Goal: Task Accomplishment & Management: Manage account settings

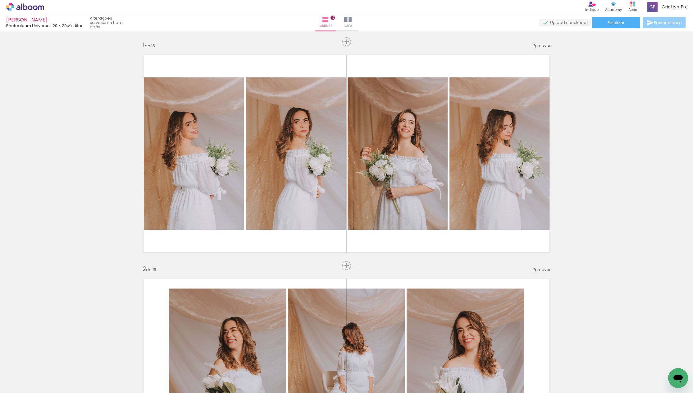
click at [666, 20] on span "Enviar álbum" at bounding box center [668, 22] width 28 height 4
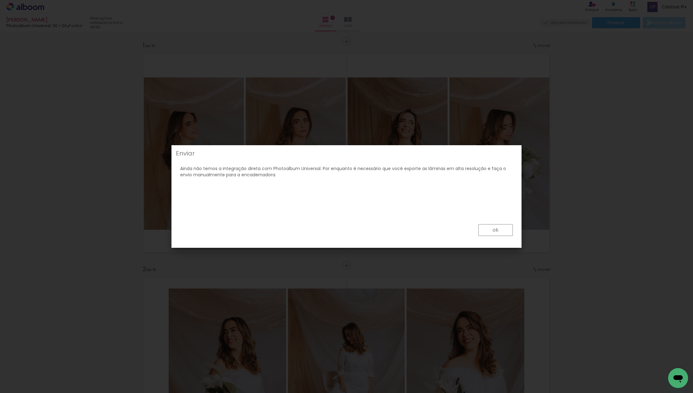
click at [501, 227] on paper-button "ok" at bounding box center [495, 230] width 34 height 12
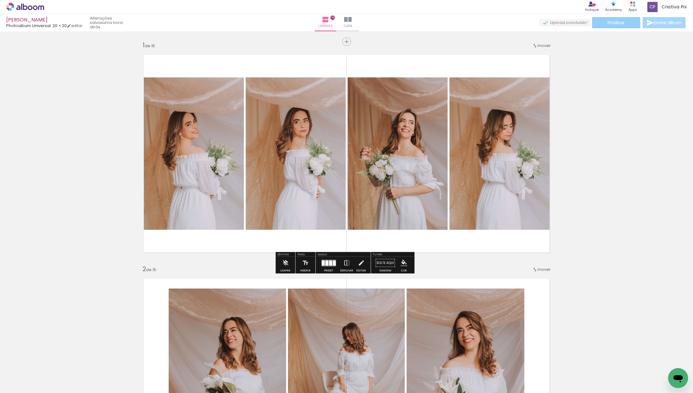
click at [616, 19] on paper-button "Finalizar" at bounding box center [616, 22] width 48 height 11
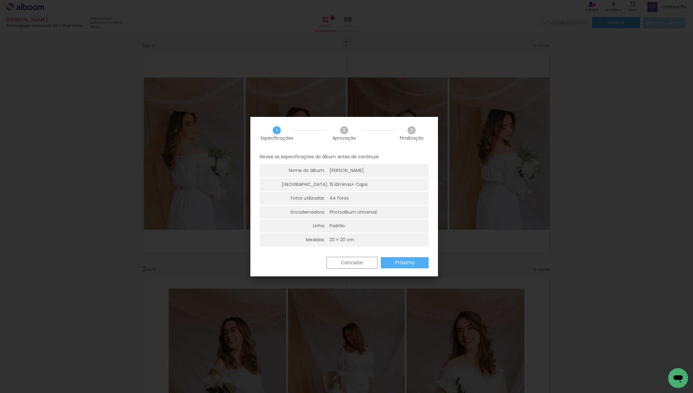
click at [0, 0] on slot "Próximo" at bounding box center [0, 0] width 0 height 0
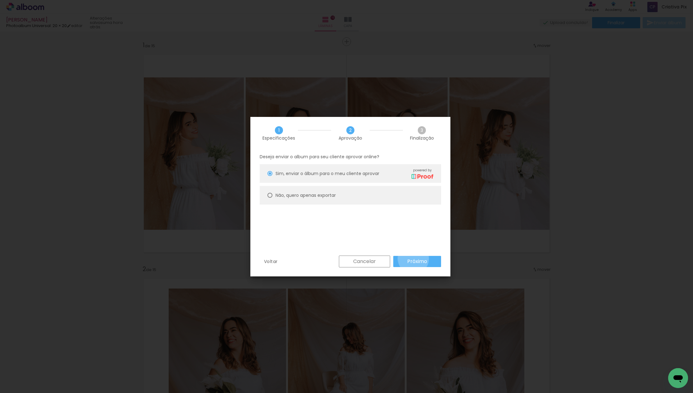
click at [0, 0] on slot "Próximo" at bounding box center [0, 0] width 0 height 0
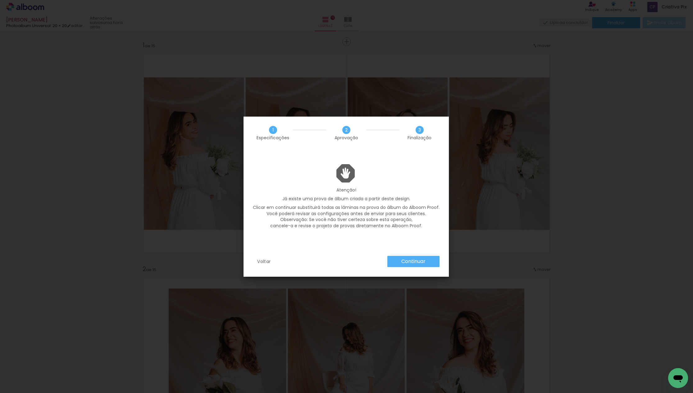
click at [0, 0] on slot "Continuar" at bounding box center [0, 0] width 0 height 0
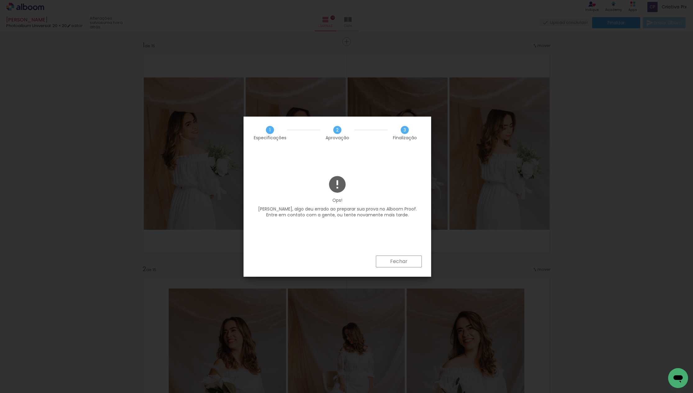
click at [0, 0] on slot "Fechar" at bounding box center [0, 0] width 0 height 0
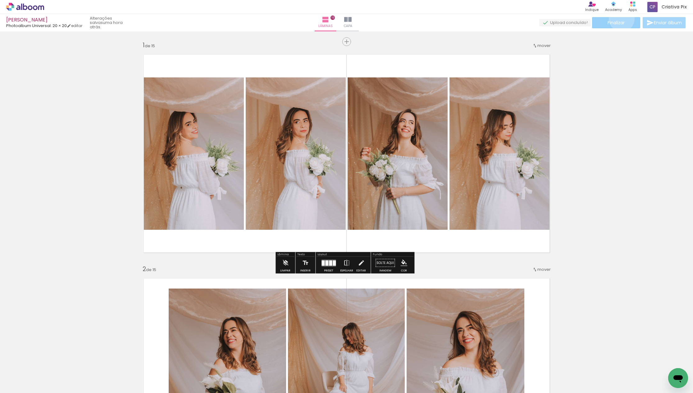
click at [619, 19] on paper-button "Finalizar" at bounding box center [616, 22] width 48 height 11
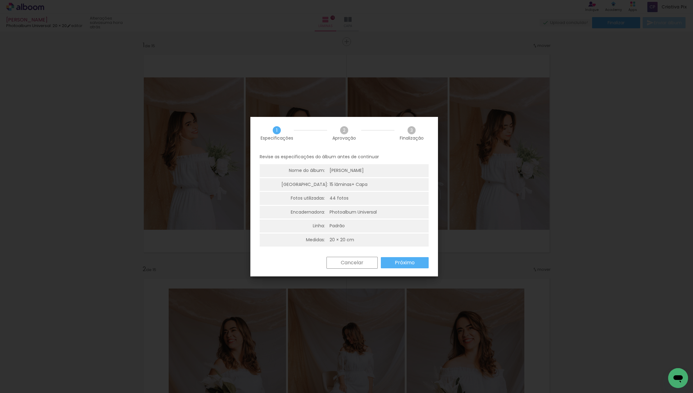
click at [0, 0] on slot "Próximo" at bounding box center [0, 0] width 0 height 0
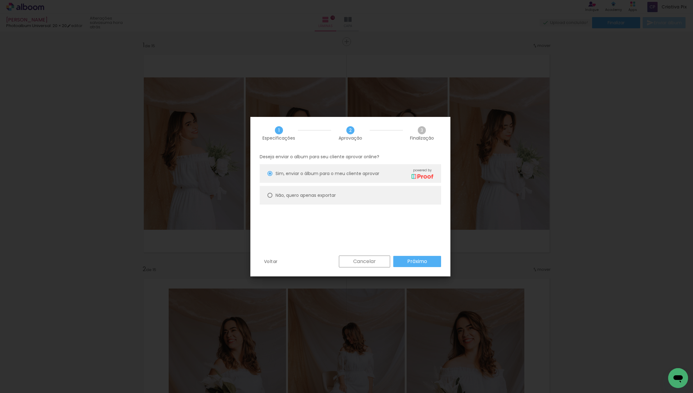
click at [0, 0] on slot "Próximo" at bounding box center [0, 0] width 0 height 0
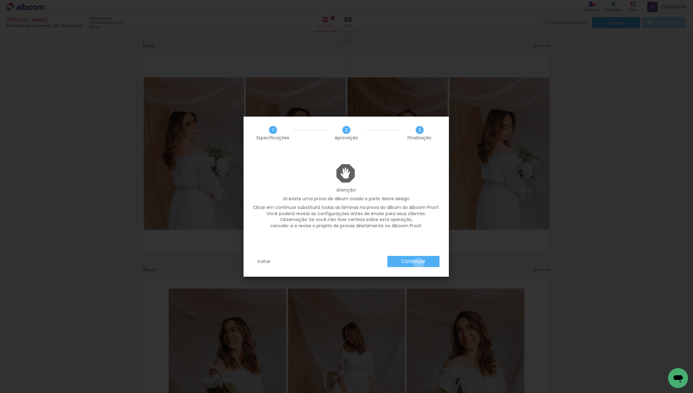
click at [0, 0] on slot "Continuar" at bounding box center [0, 0] width 0 height 0
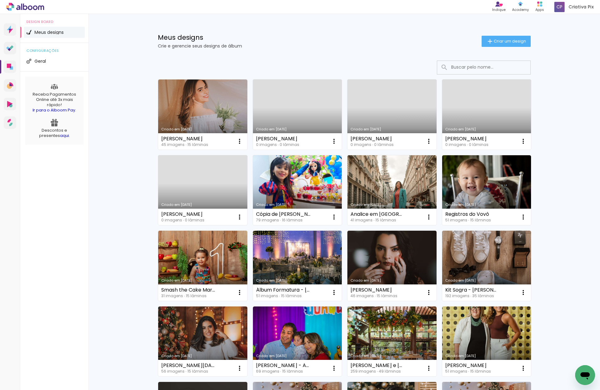
click at [278, 108] on link "Criado em [DATE]" at bounding box center [297, 115] width 89 height 70
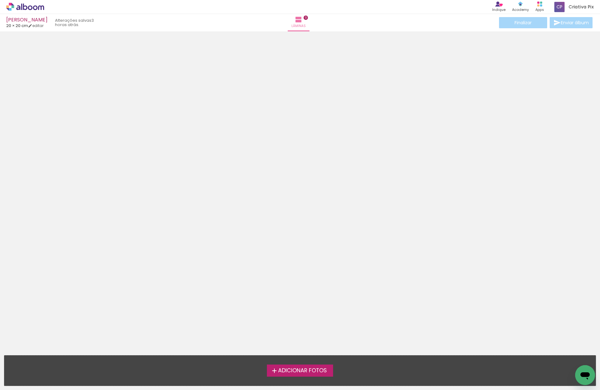
click at [32, 6] on icon at bounding box center [25, 7] width 38 height 8
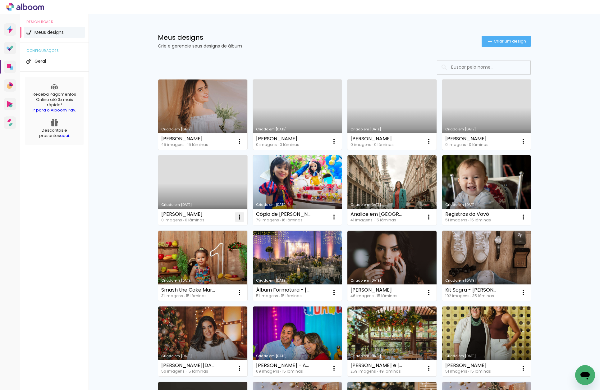
click at [236, 145] on iron-icon at bounding box center [239, 141] width 7 height 7
click at [210, 256] on paper-item "Excluir" at bounding box center [212, 258] width 61 height 12
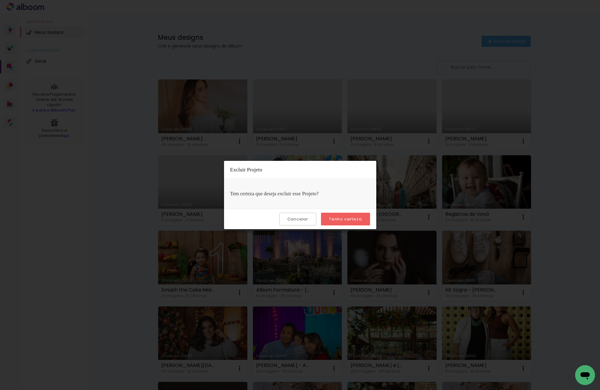
drag, startPoint x: 345, startPoint y: 218, endPoint x: 370, endPoint y: 214, distance: 25.2
click at [0, 0] on slot "Tenho certeza" at bounding box center [0, 0] width 0 height 0
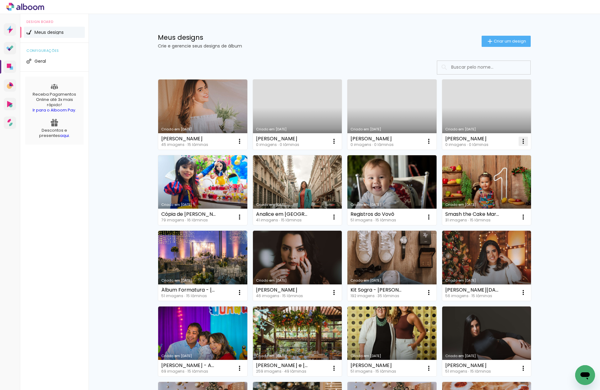
click at [243, 140] on iron-icon at bounding box center [239, 141] width 7 height 7
click at [503, 180] on paper-item "Excluir" at bounding box center [496, 182] width 61 height 12
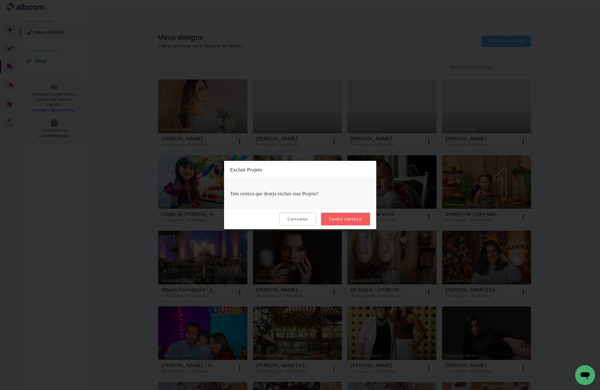
drag, startPoint x: 337, startPoint y: 218, endPoint x: 403, endPoint y: 183, distance: 74.7
click at [0, 0] on slot "Tenho certeza" at bounding box center [0, 0] width 0 height 0
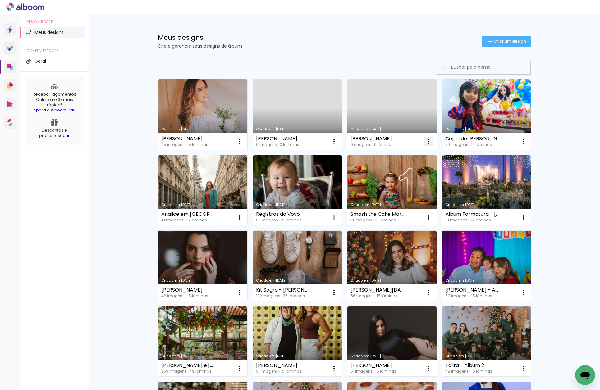
click at [243, 140] on iron-icon at bounding box center [239, 141] width 7 height 7
click at [398, 181] on span "Excluir" at bounding box center [391, 182] width 13 height 4
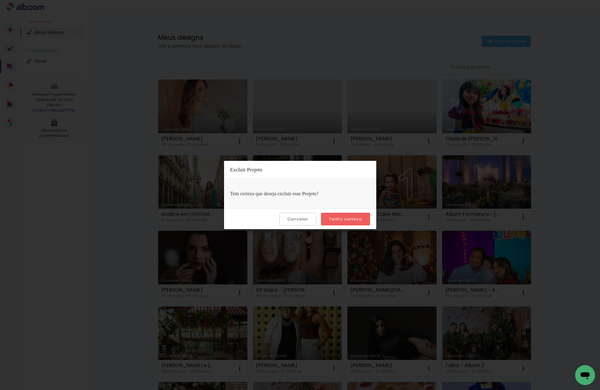
click at [0, 0] on slot "Tenho certeza" at bounding box center [0, 0] width 0 height 0
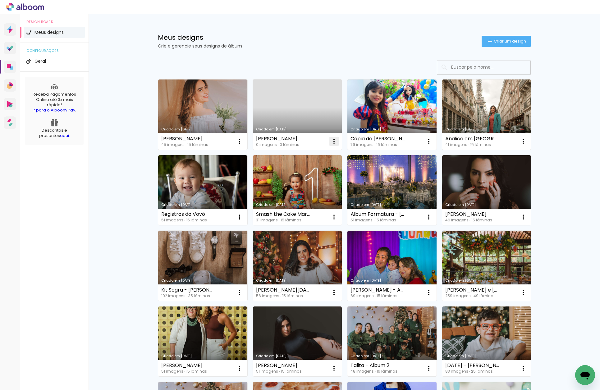
click at [243, 140] on iron-icon at bounding box center [239, 141] width 7 height 7
click at [316, 180] on paper-item "Excluir" at bounding box center [306, 182] width 61 height 12
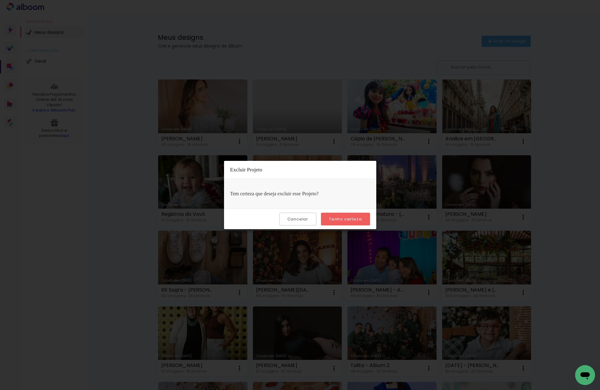
click at [0, 0] on slot "Tenho certeza" at bounding box center [0, 0] width 0 height 0
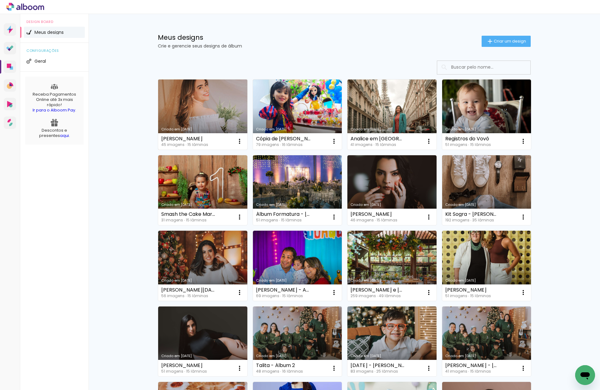
click at [200, 106] on link "Criado em [DATE]" at bounding box center [202, 115] width 89 height 70
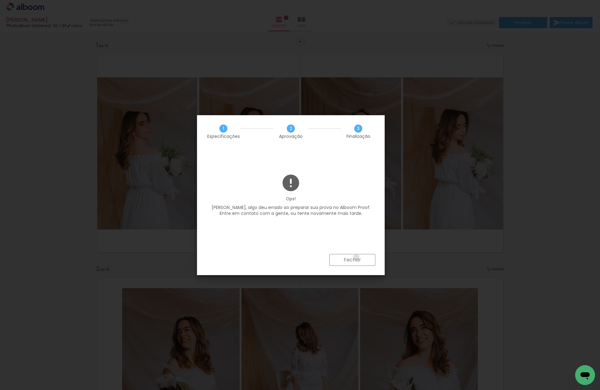
click at [0, 0] on slot "Fechar" at bounding box center [0, 0] width 0 height 0
